Goal: Information Seeking & Learning: Learn about a topic

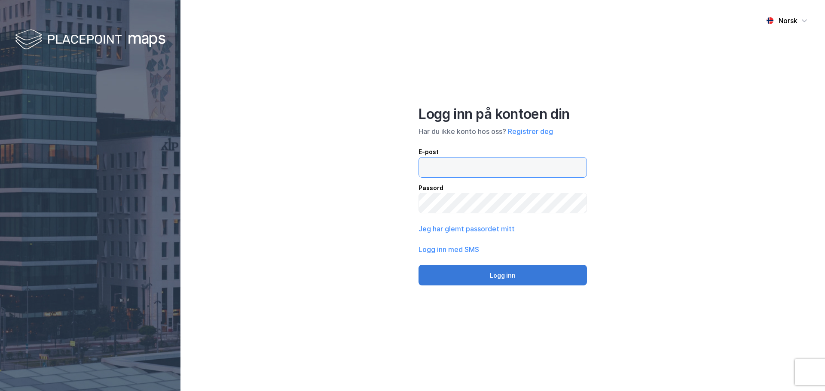
type input "[EMAIL_ADDRESS][DOMAIN_NAME]"
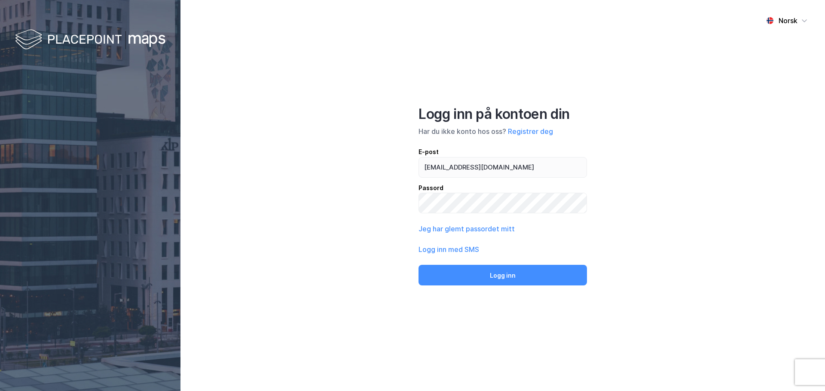
click at [514, 274] on button "Logg inn" at bounding box center [502, 275] width 168 height 21
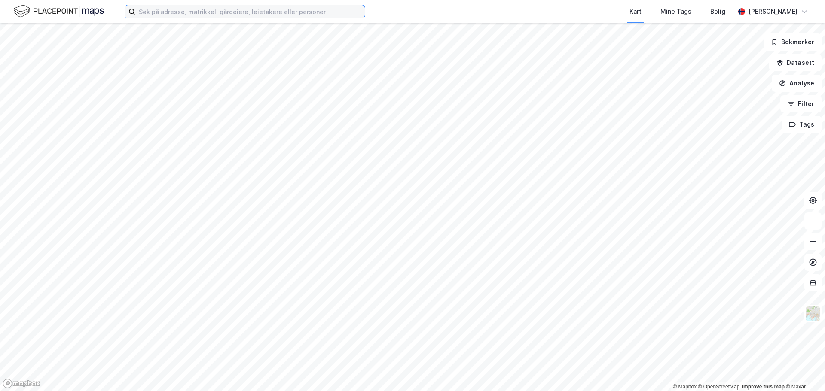
click at [187, 8] on input at bounding box center [249, 11] width 229 height 13
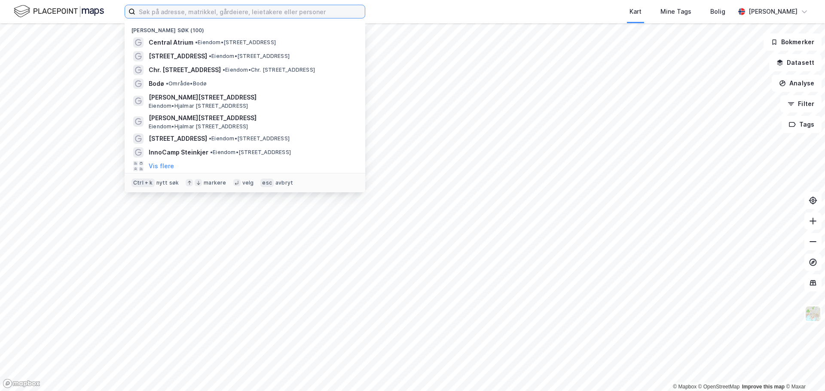
paste input "[STREET_ADDRESS]"
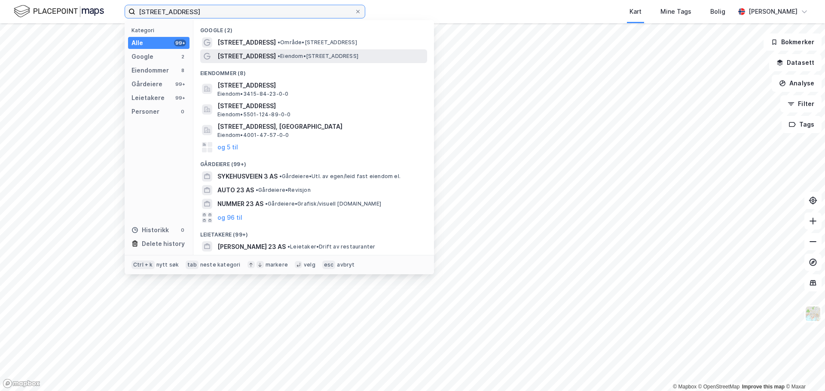
type input "[STREET_ADDRESS]"
click at [262, 56] on span "[STREET_ADDRESS]" at bounding box center [246, 56] width 58 height 10
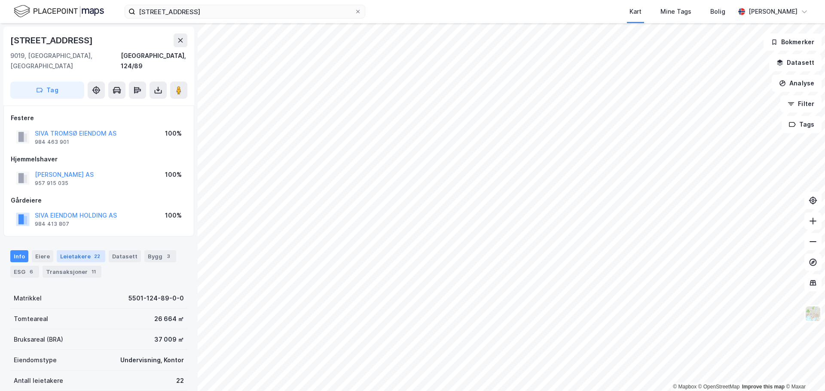
click at [88, 250] on div "Leietakere 22" at bounding box center [81, 256] width 49 height 12
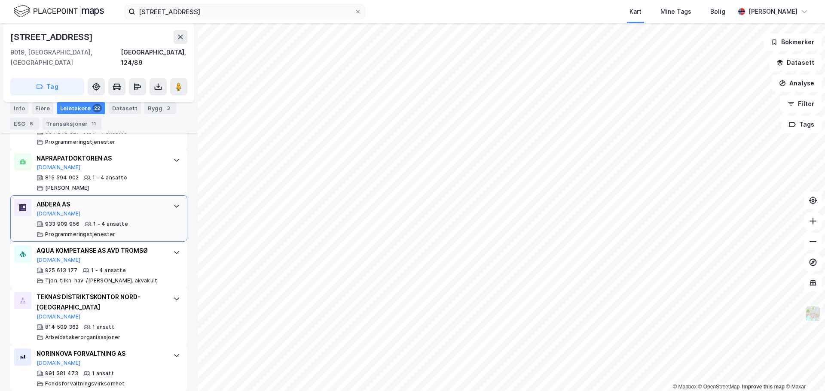
scroll to position [1204, 0]
